Goal: Find contact information: Find contact information

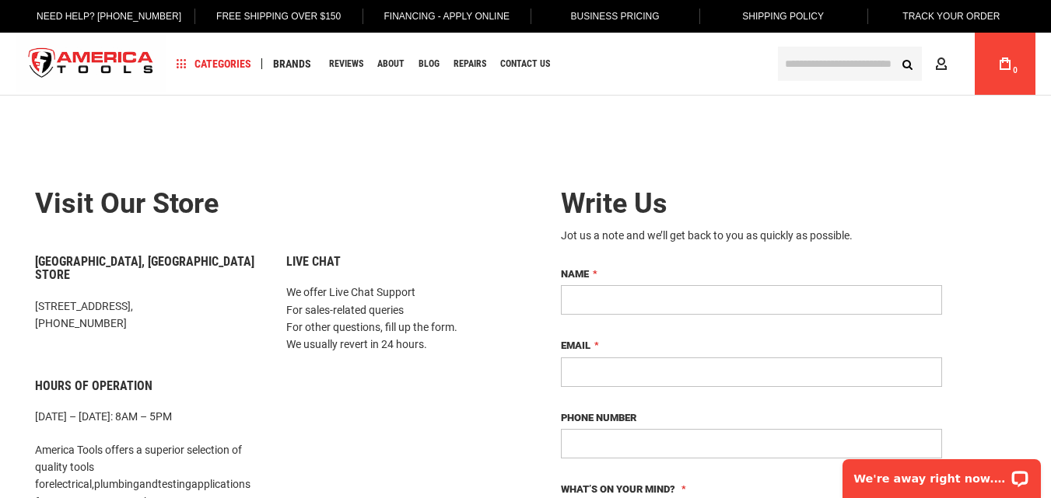
drag, startPoint x: 125, startPoint y: 310, endPoint x: 42, endPoint y: 315, distance: 83.3
click at [42, 315] on p "1157 NW 159th Dr, Miami, FL 33169, +1 305-513-9914" at bounding box center [149, 315] width 228 height 35
copy p "1 305-513-9914"
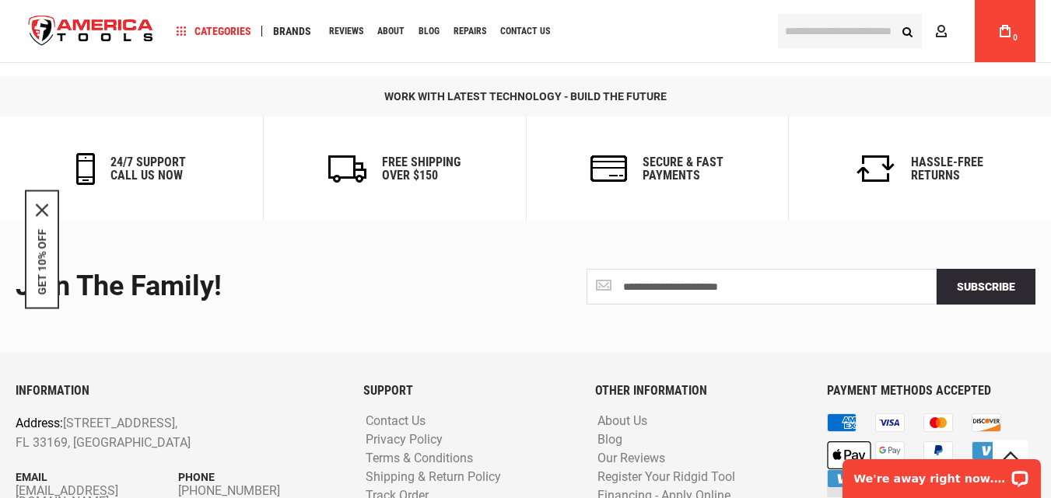
scroll to position [1009, 0]
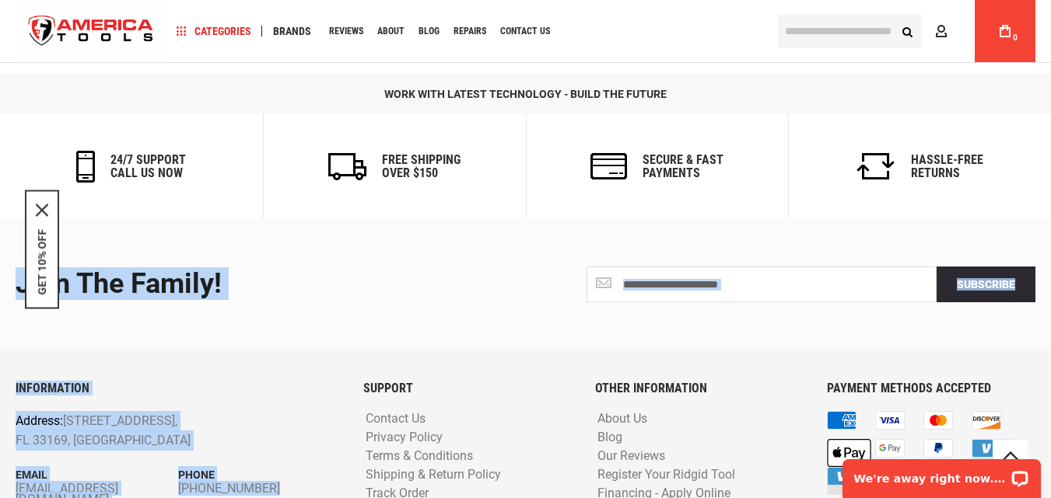
drag, startPoint x: 0, startPoint y: 413, endPoint x: 110, endPoint y: 422, distance: 110.8
click at [110, 422] on div "**********" at bounding box center [525, 400] width 1051 height 362
click at [135, 432] on div "INFORMATION Address: 1157 NW 159th Dr, Miami, FL 33169, United States Email inf…" at bounding box center [178, 465] width 348 height 166
click at [149, 425] on div "INFORMATION Address: 1157 NW 159th Dr, Miami, FL 33169, United States Email inf…" at bounding box center [178, 465] width 348 height 166
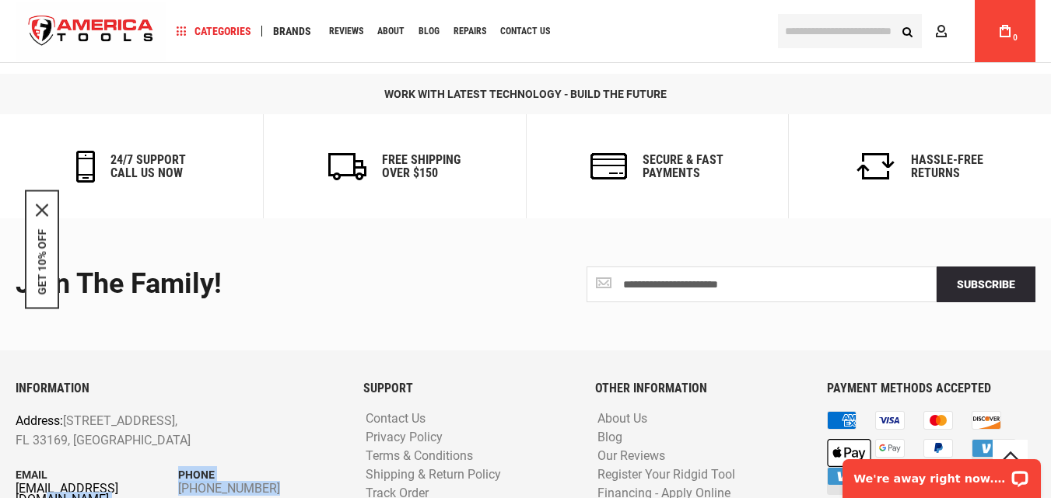
drag, startPoint x: 146, startPoint y: 427, endPoint x: 131, endPoint y: 410, distance: 23.1
click at [131, 410] on div "INFORMATION Address: 1157 NW 159th Dr, Miami, FL 33169, United States Email inf…" at bounding box center [178, 465] width 348 height 166
click at [9, 435] on div "INFORMATION Address: 1157 NW 159th Dr, Miami, FL 33169, United States Email inf…" at bounding box center [178, 465] width 348 height 166
click at [16, 428] on div "INFORMATION Address: 1157 NW 159th Dr, Miami, FL 33169, United States Email inf…" at bounding box center [178, 465] width 348 height 166
drag, startPoint x: 16, startPoint y: 427, endPoint x: 15, endPoint y: 411, distance: 15.6
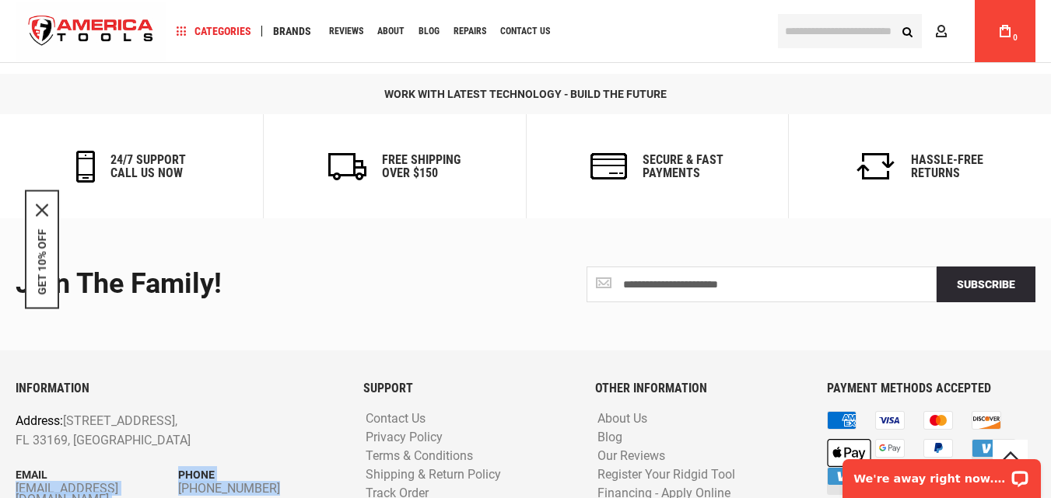
click at [15, 411] on div "INFORMATION Address: 1157 NW 159th Dr, Miami, FL 33169, United States Email inf…" at bounding box center [178, 465] width 348 height 166
click at [2, 425] on div "**********" at bounding box center [525, 400] width 1051 height 362
drag, startPoint x: 12, startPoint y: 409, endPoint x: 111, endPoint y: 413, distance: 99.6
click at [111, 413] on div "INFORMATION Address: 1157 NW 159th Dr, Miami, FL 33169, United States Email inf…" at bounding box center [178, 465] width 348 height 166
click at [134, 435] on div "INFORMATION Address: 1157 NW 159th Dr, Miami, FL 33169, United States Email inf…" at bounding box center [178, 465] width 348 height 166
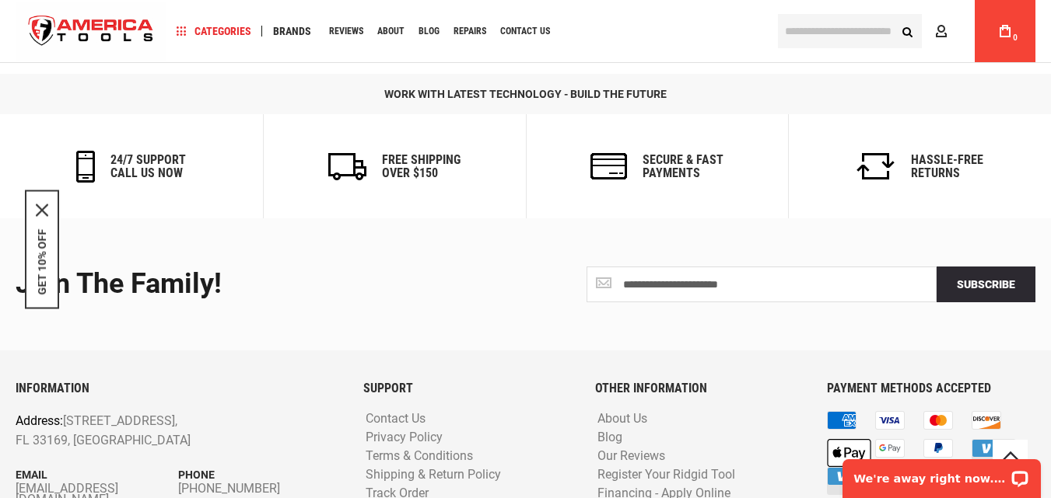
drag, startPoint x: 166, startPoint y: 414, endPoint x: 11, endPoint y: 405, distance: 155.0
click at [11, 405] on div "INFORMATION Address: 1157 NW 159th Dr, Miami, FL 33169, United States Email inf…" at bounding box center [178, 465] width 348 height 166
click at [16, 406] on div "INFORMATION Address: 1157 NW 159th Dr, Miami, FL 33169, United States Email inf…" at bounding box center [178, 465] width 348 height 166
copy div "info@americatools.com Phone +1 305-513-9914"
